Goal: Information Seeking & Learning: Learn about a topic

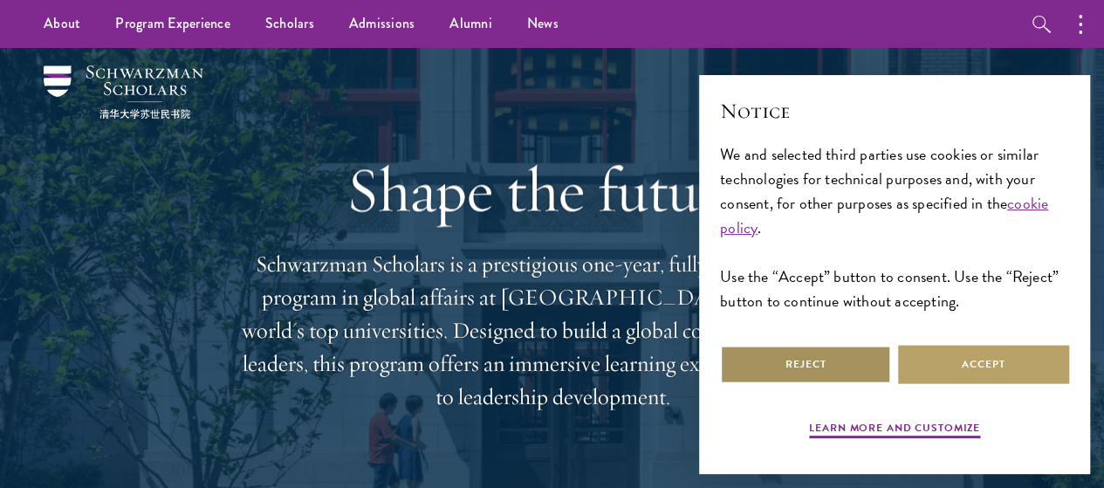
click at [773, 351] on button "Reject" at bounding box center [805, 364] width 171 height 39
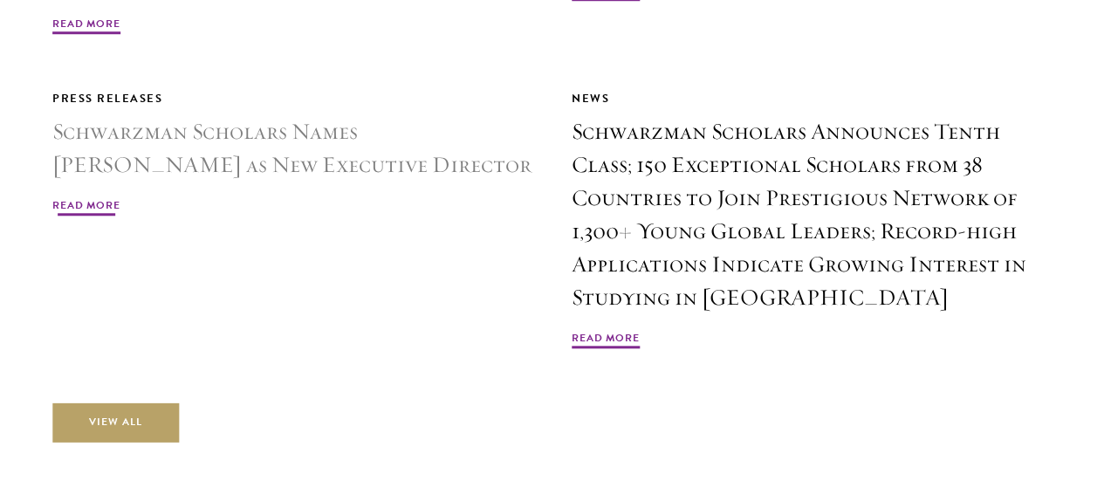
scroll to position [4015, 0]
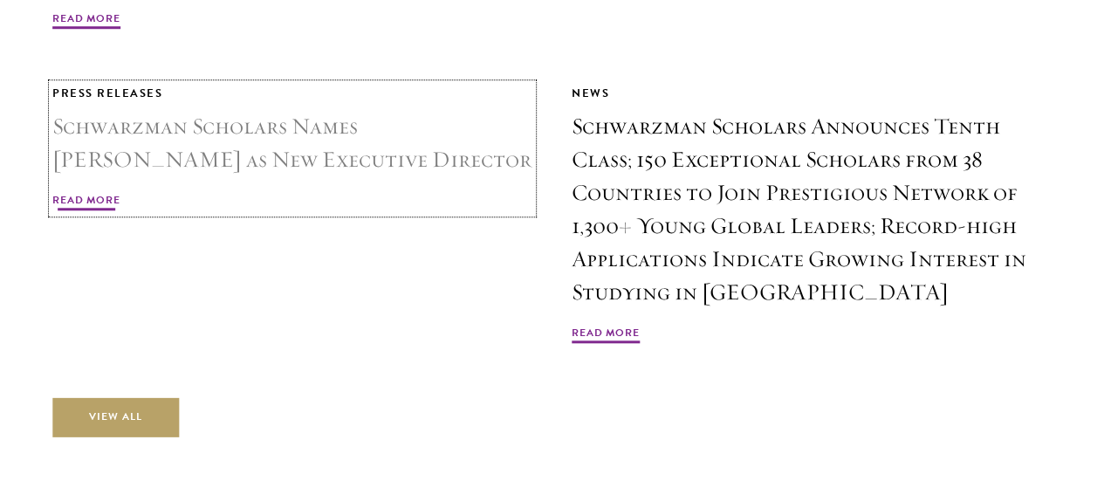
click at [120, 193] on span "Read More" at bounding box center [86, 202] width 68 height 21
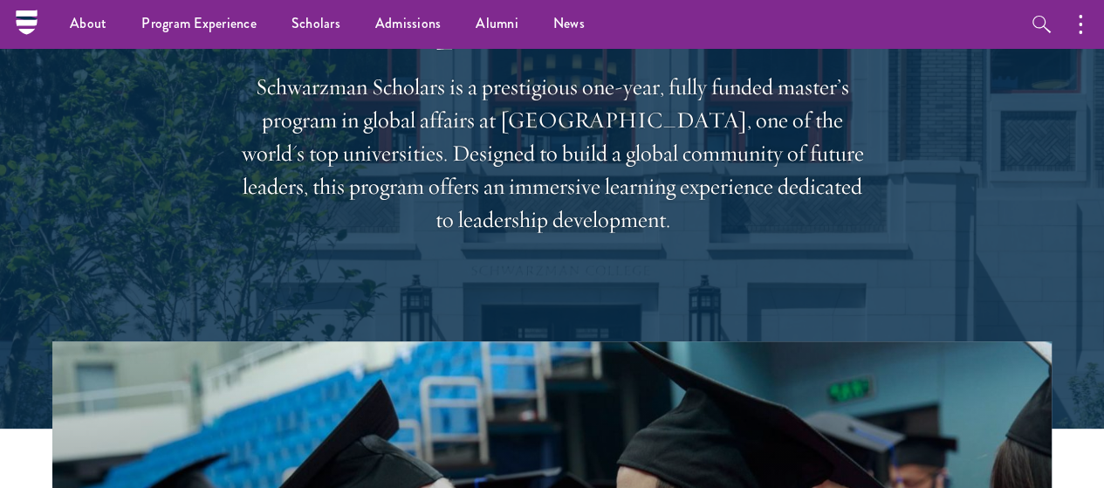
scroll to position [0, 0]
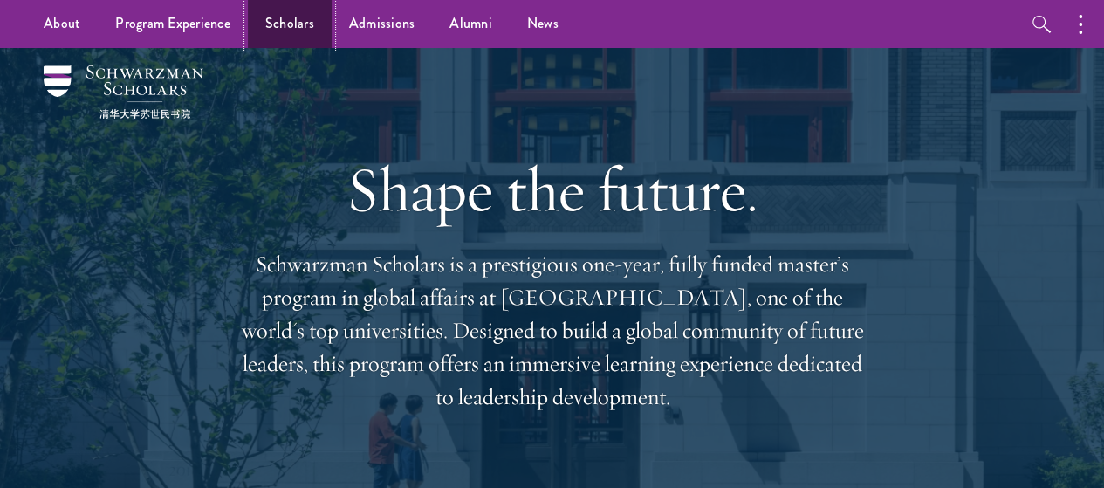
click at [297, 29] on link "Scholars" at bounding box center [290, 24] width 84 height 48
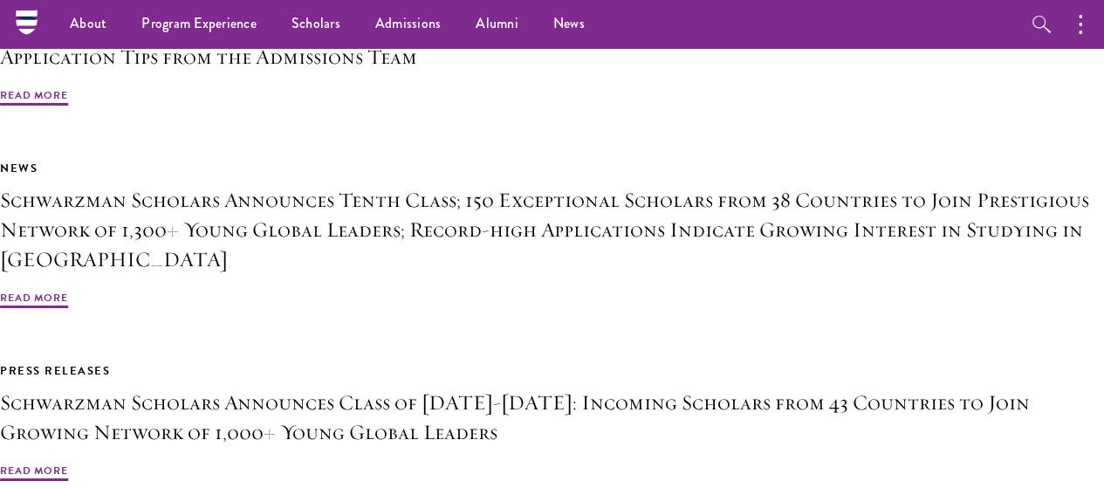
scroll to position [2958, 0]
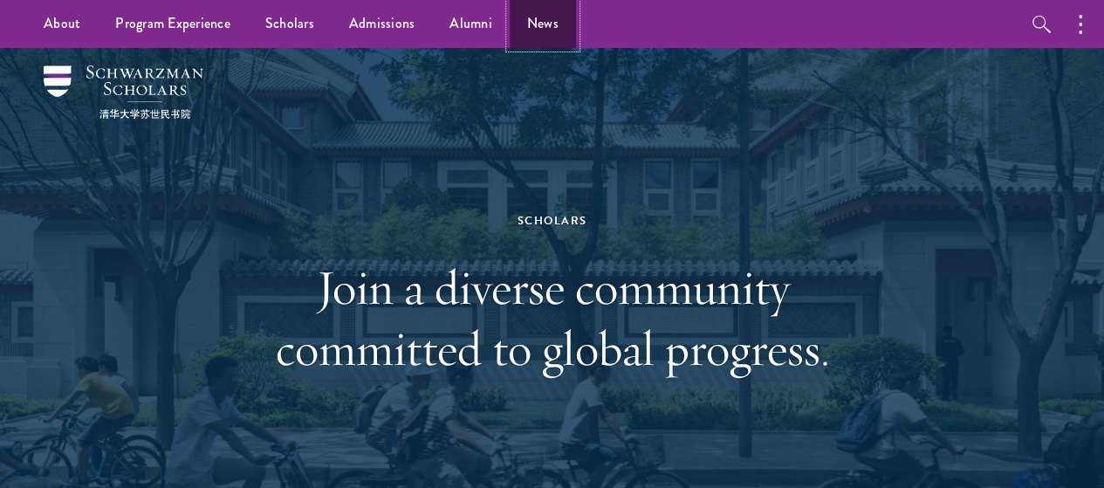
click at [543, 25] on link "News" at bounding box center [542, 24] width 66 height 48
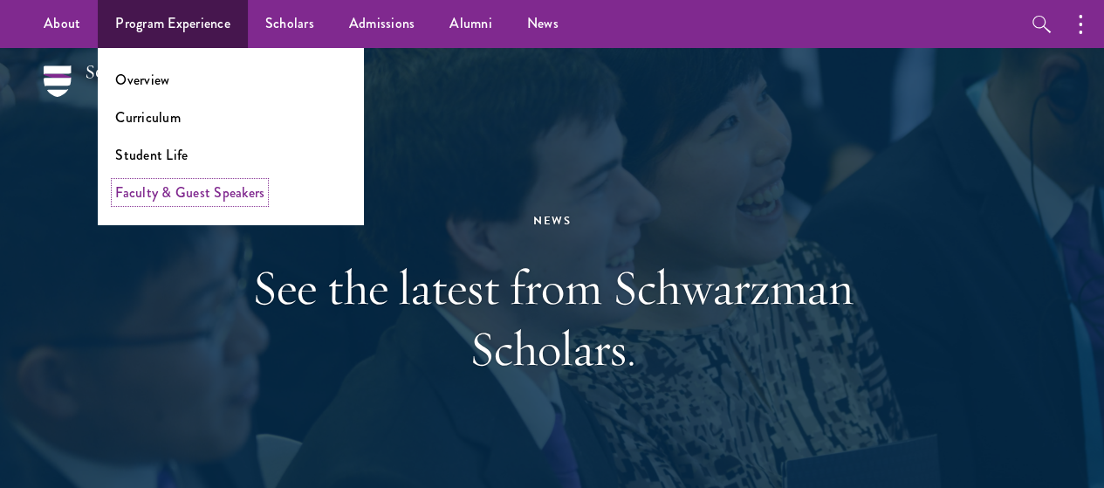
click at [238, 195] on link "Faculty & Guest Speakers" at bounding box center [189, 192] width 149 height 20
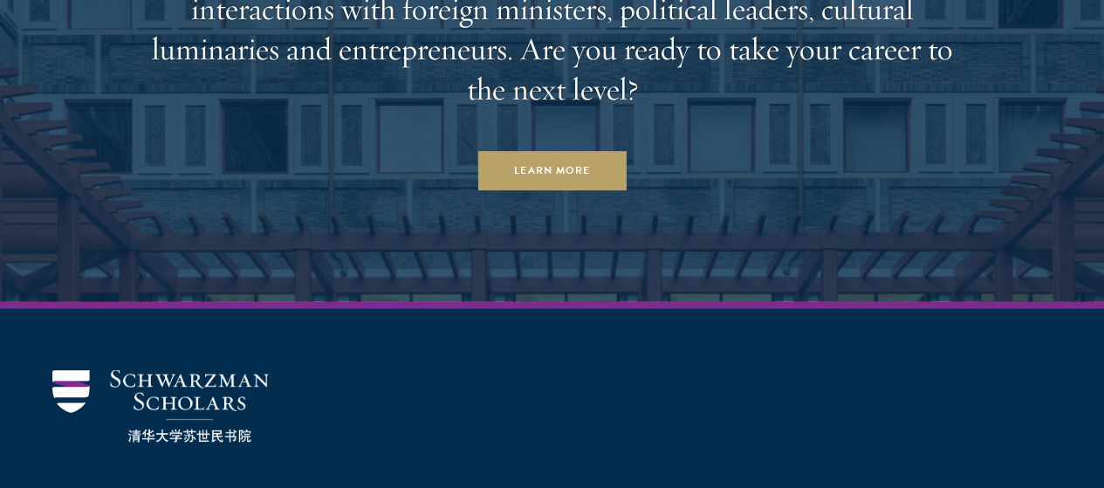
scroll to position [8999, 0]
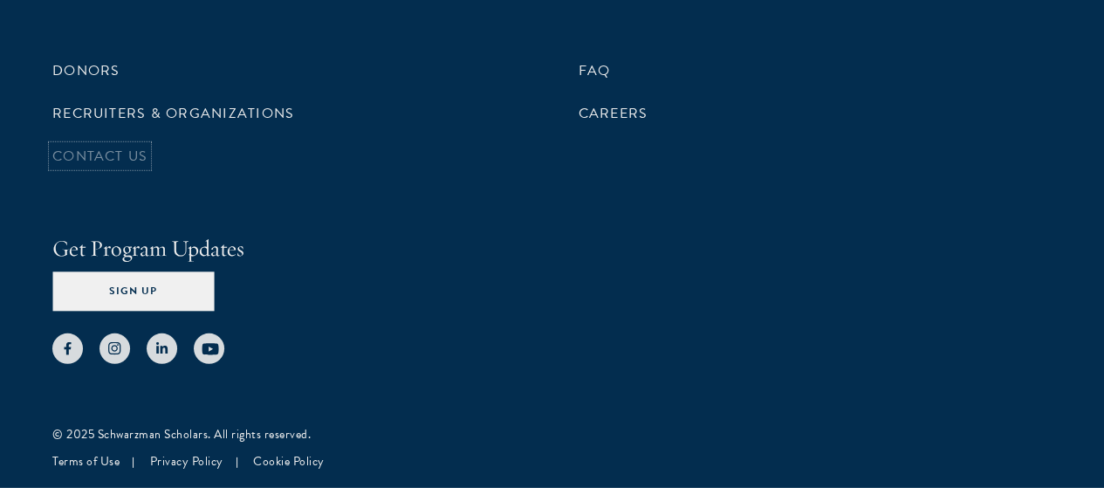
click at [147, 167] on link "Contact Us" at bounding box center [99, 156] width 95 height 21
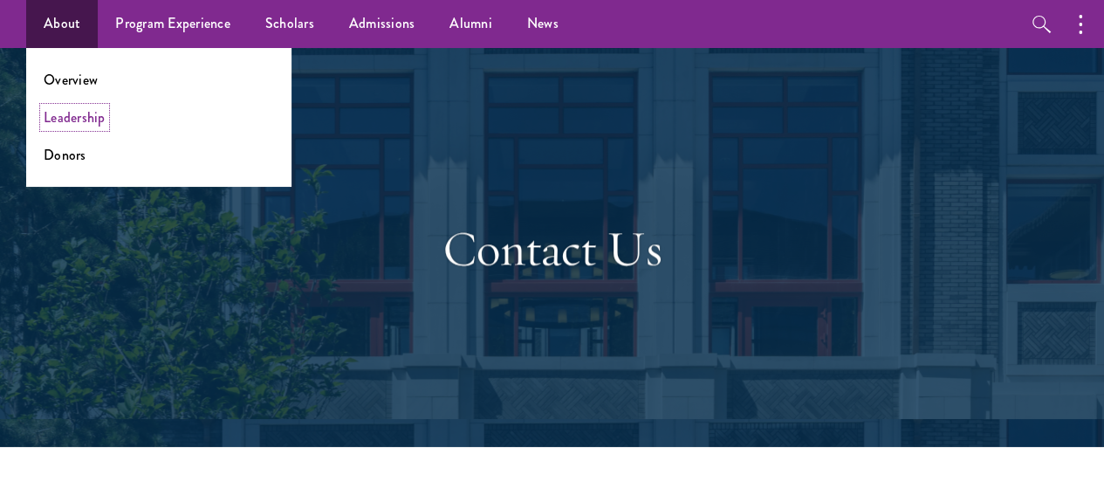
click at [85, 123] on link "Leadership" at bounding box center [75, 117] width 62 height 20
